Goal: Task Accomplishment & Management: Manage account settings

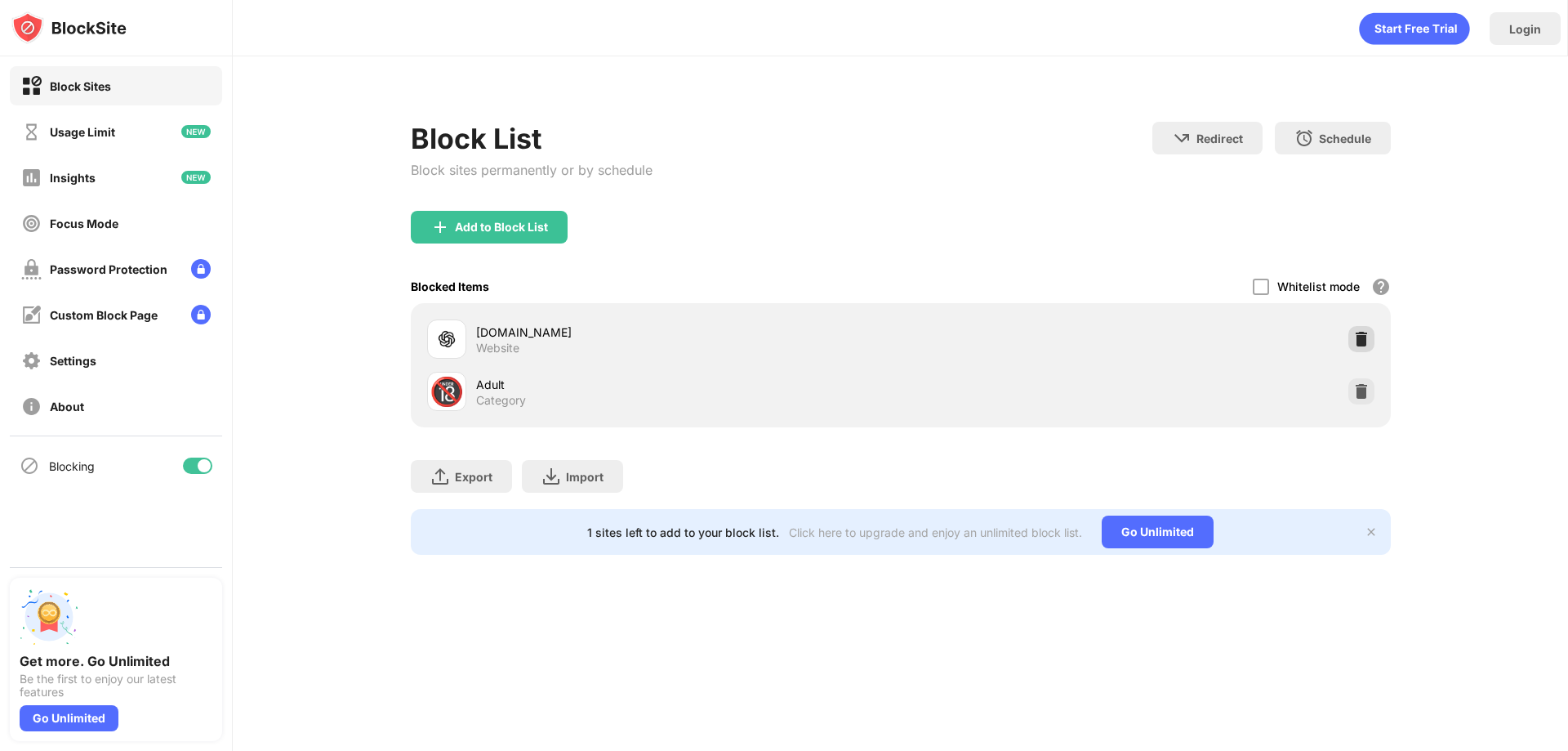
click at [1351, 334] on div at bounding box center [1361, 339] width 26 height 26
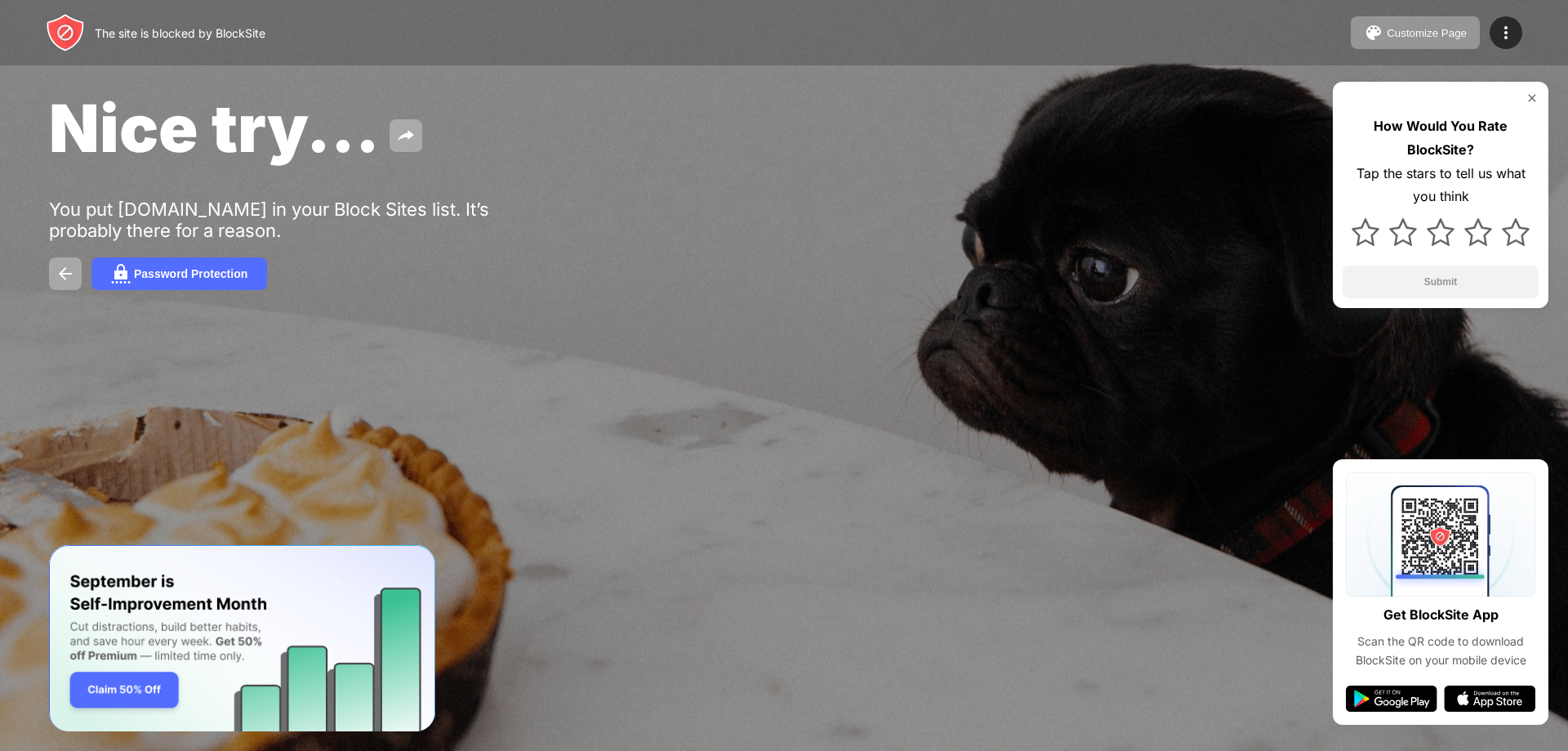
click at [819, 361] on div "Nice try... You put [DOMAIN_NAME] in your Block Sites list. It’s probably there…" at bounding box center [784, 189] width 1568 height 378
